Goal: Task Accomplishment & Management: Use online tool/utility

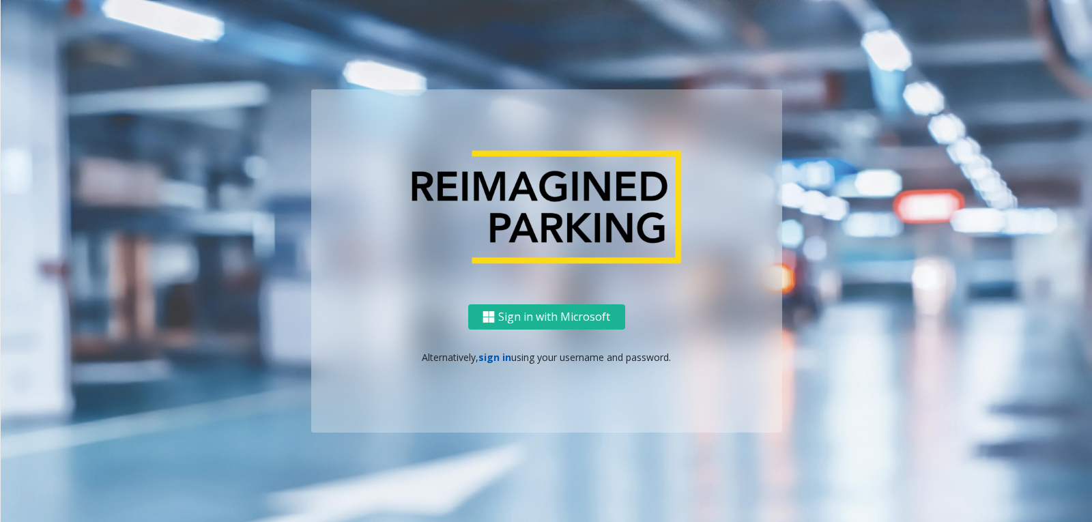
click at [491, 355] on link "sign in" at bounding box center [494, 357] width 33 height 13
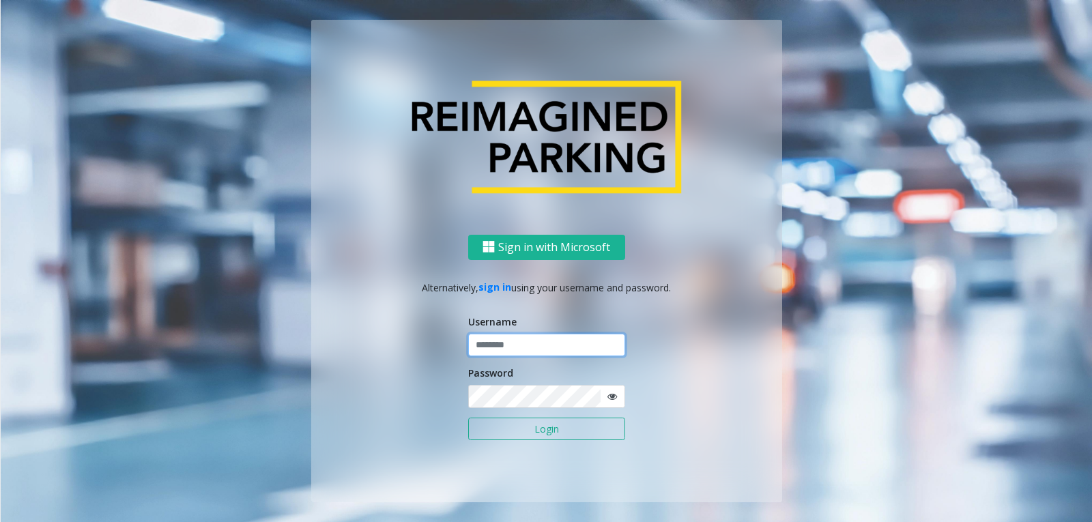
type input "**********"
click at [511, 431] on button "Login" at bounding box center [546, 429] width 157 height 23
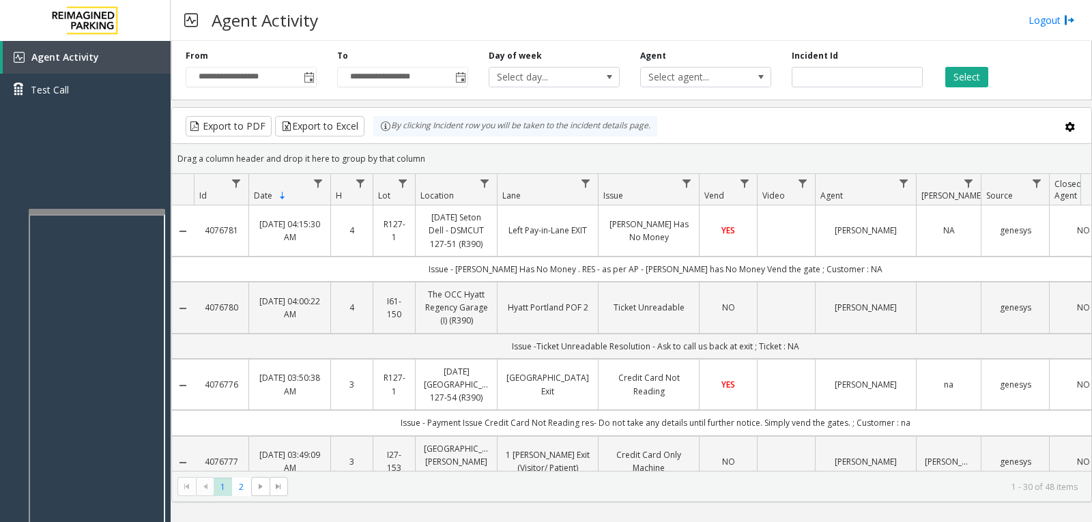
click at [103, 209] on div at bounding box center [97, 211] width 136 height 5
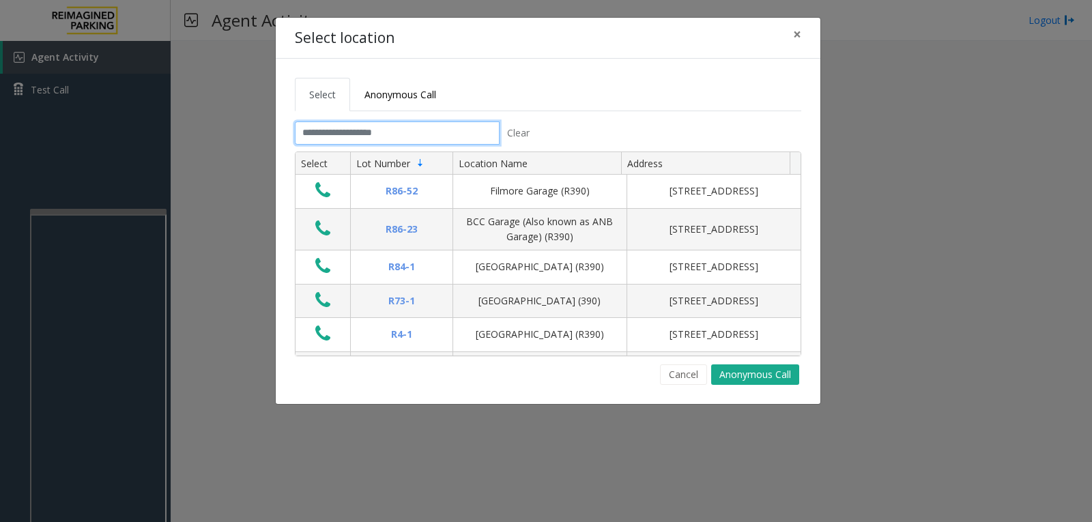
click at [320, 128] on input "text" at bounding box center [397, 132] width 205 height 23
click at [369, 103] on link "Anonymous Call" at bounding box center [400, 94] width 100 height 33
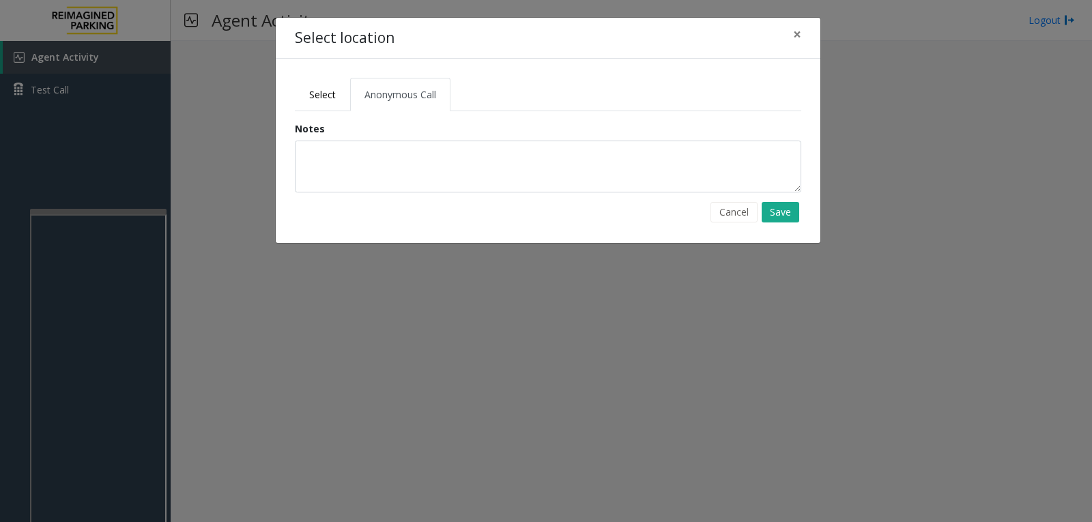
click at [369, 140] on div "Notes" at bounding box center [548, 156] width 506 height 71
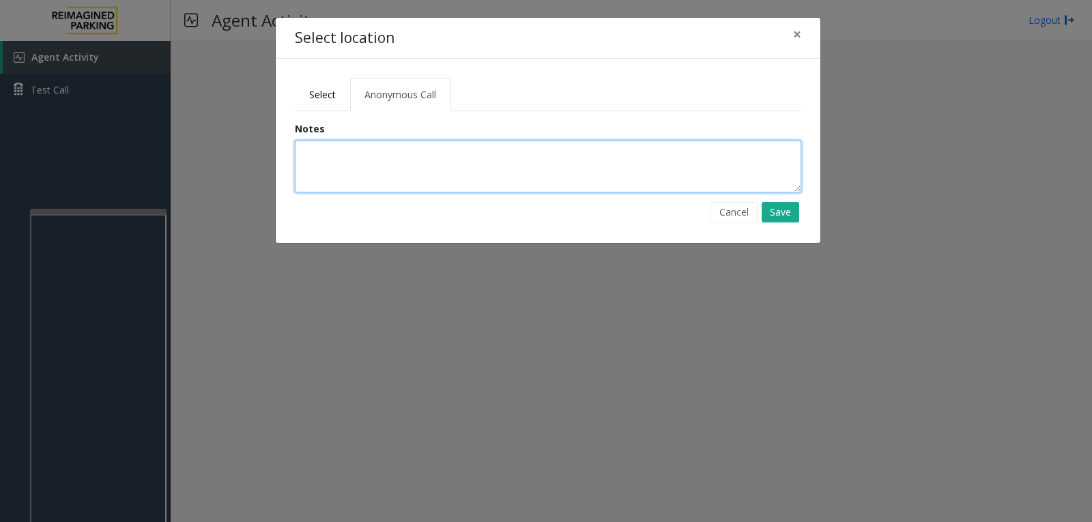
click at [366, 153] on textarea at bounding box center [548, 167] width 506 height 52
type textarea "*********"
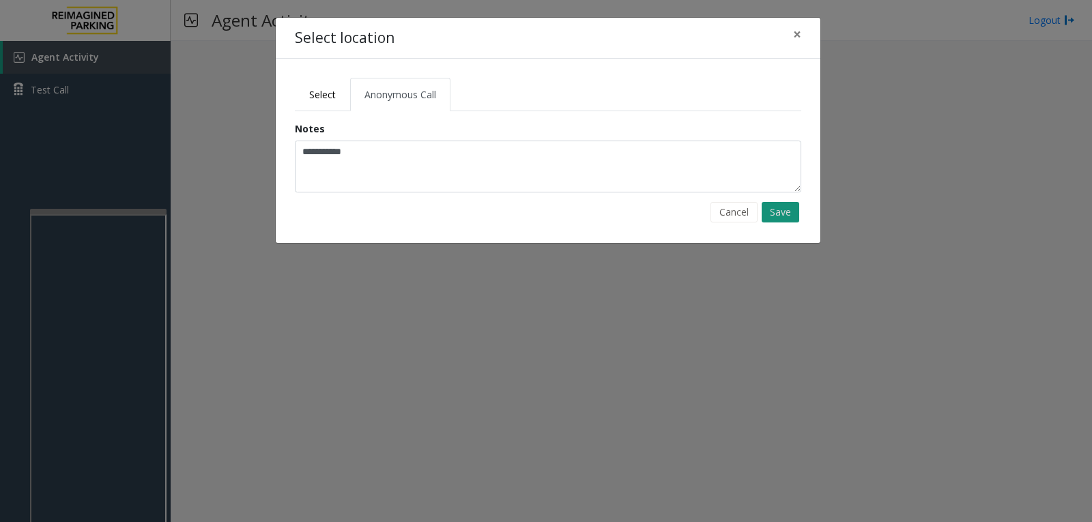
click at [788, 217] on button "Save" at bounding box center [780, 212] width 38 height 20
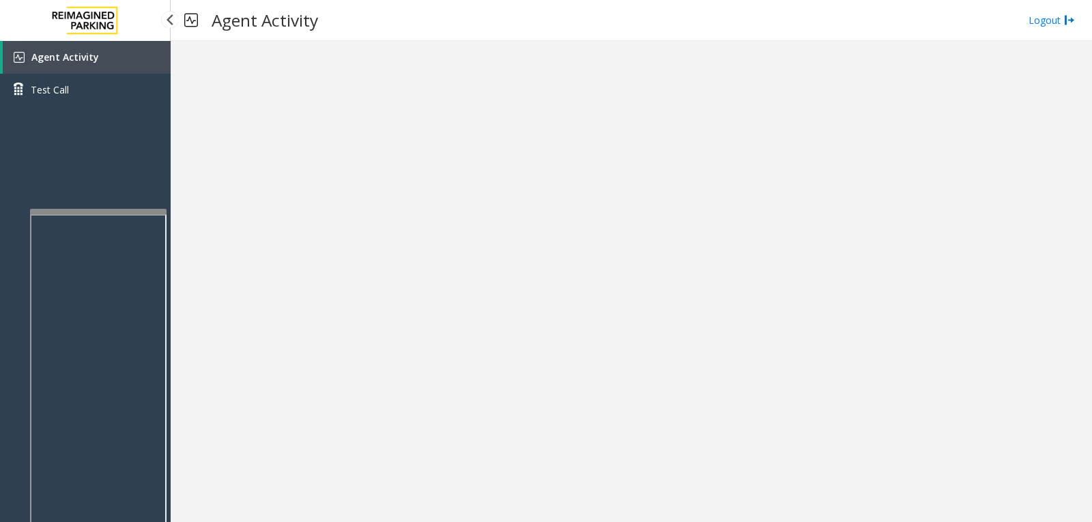
click at [81, 60] on span "Agent Activity" at bounding box center [65, 56] width 68 height 13
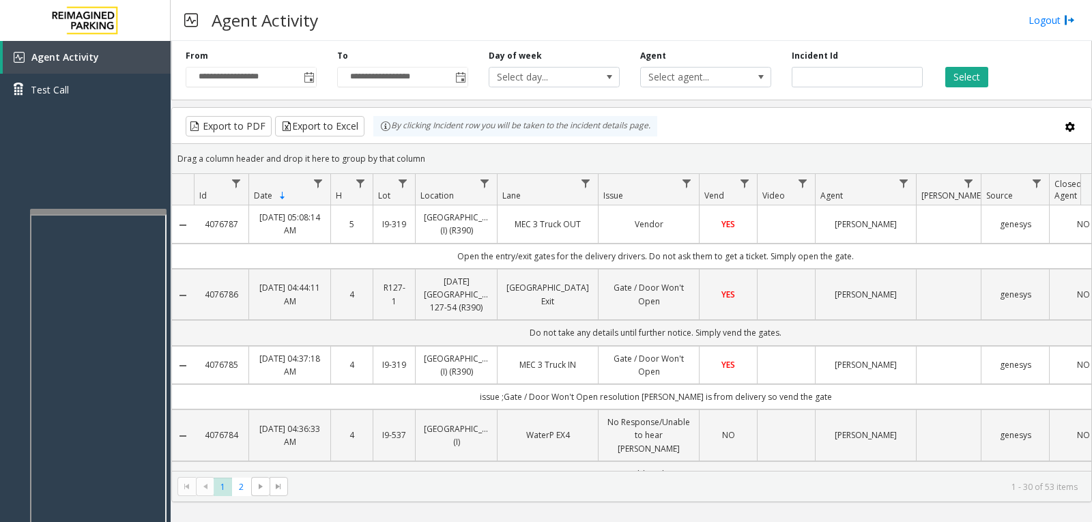
click at [1079, 28] on div "Agent Activity Logout" at bounding box center [631, 20] width 921 height 41
click at [1043, 9] on div "Agent Activity Logout" at bounding box center [631, 20] width 921 height 41
click at [1051, 19] on link "Logout" at bounding box center [1051, 20] width 46 height 14
